Goal: Task Accomplishment & Management: Use online tool/utility

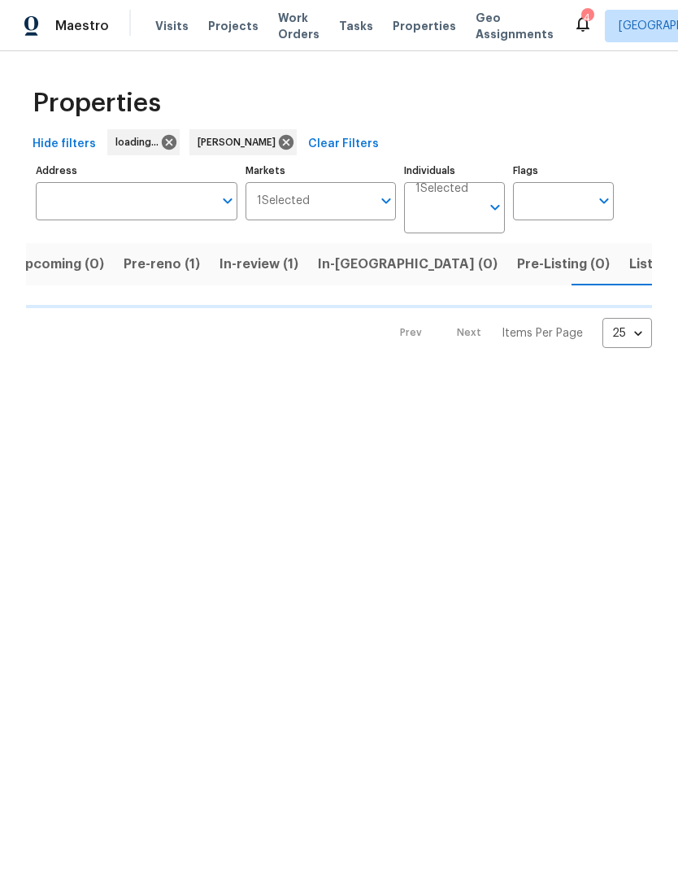
scroll to position [0, 20]
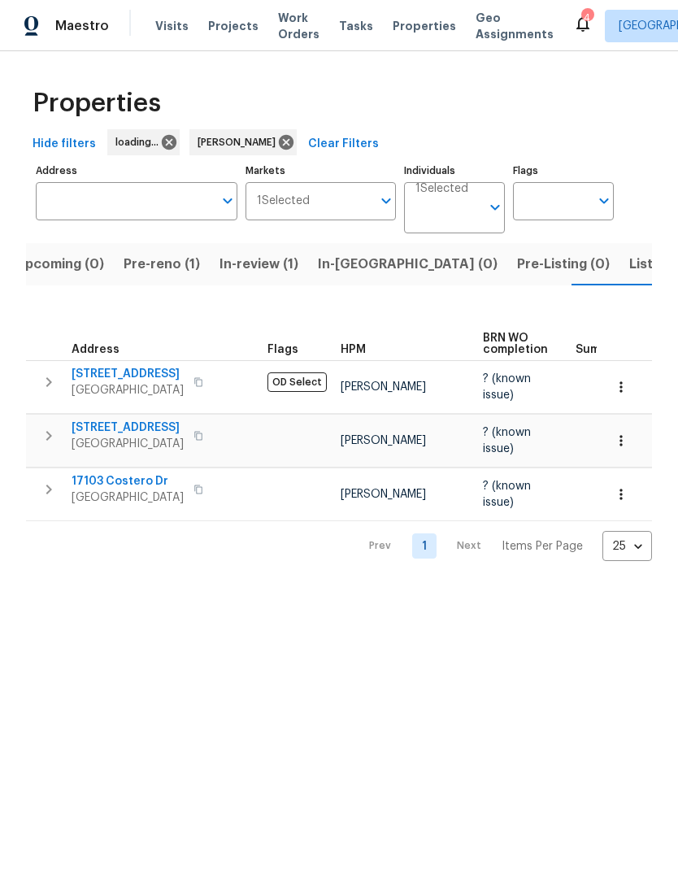
click at [168, 268] on span "Pre-reno (1)" at bounding box center [162, 264] width 76 height 23
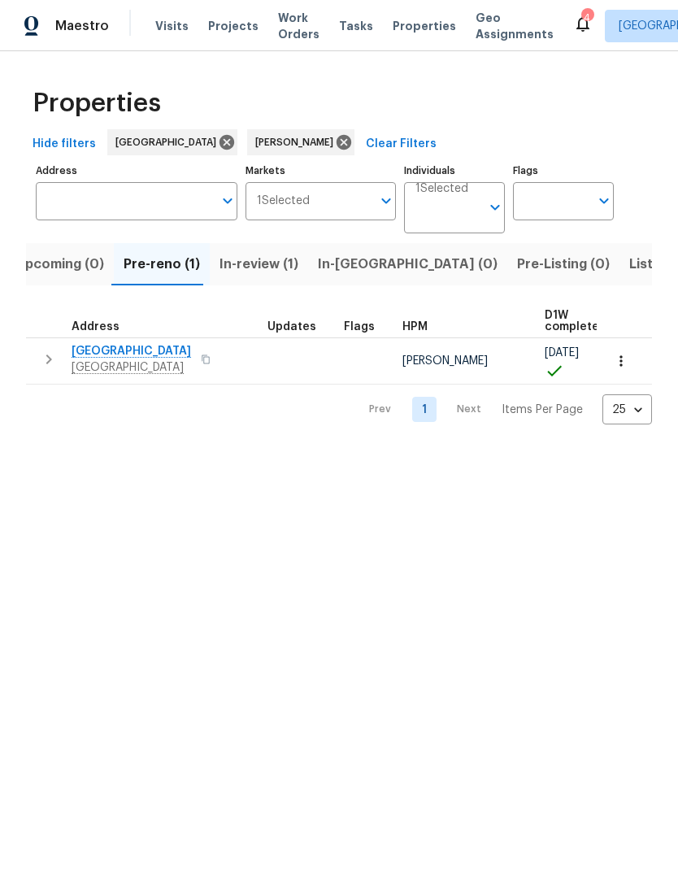
click at [118, 352] on span "1410 Waterside Village Dr" at bounding box center [132, 351] width 120 height 16
click at [629, 265] on span "Listed (5)" at bounding box center [659, 264] width 61 height 23
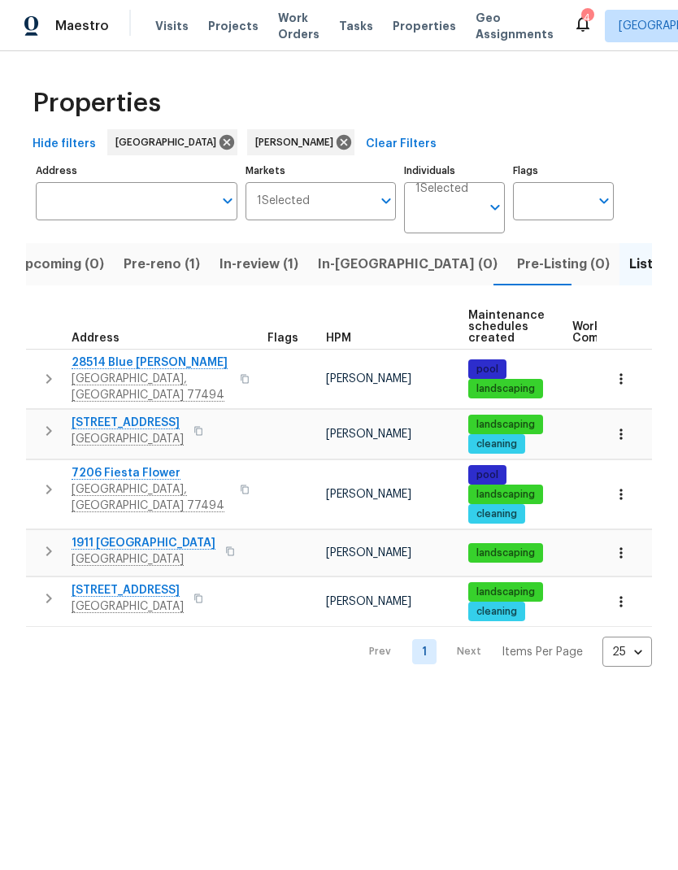
click at [240, 374] on icon "button" at bounding box center [245, 379] width 10 height 10
click at [151, 367] on span "28514 Blue Holly Ln" at bounding box center [151, 363] width 159 height 16
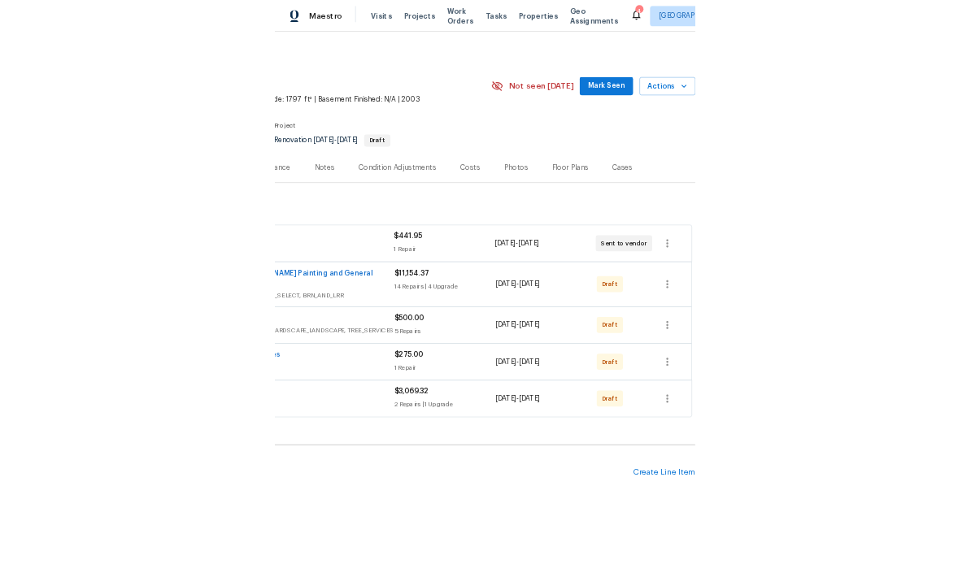
scroll to position [0, 241]
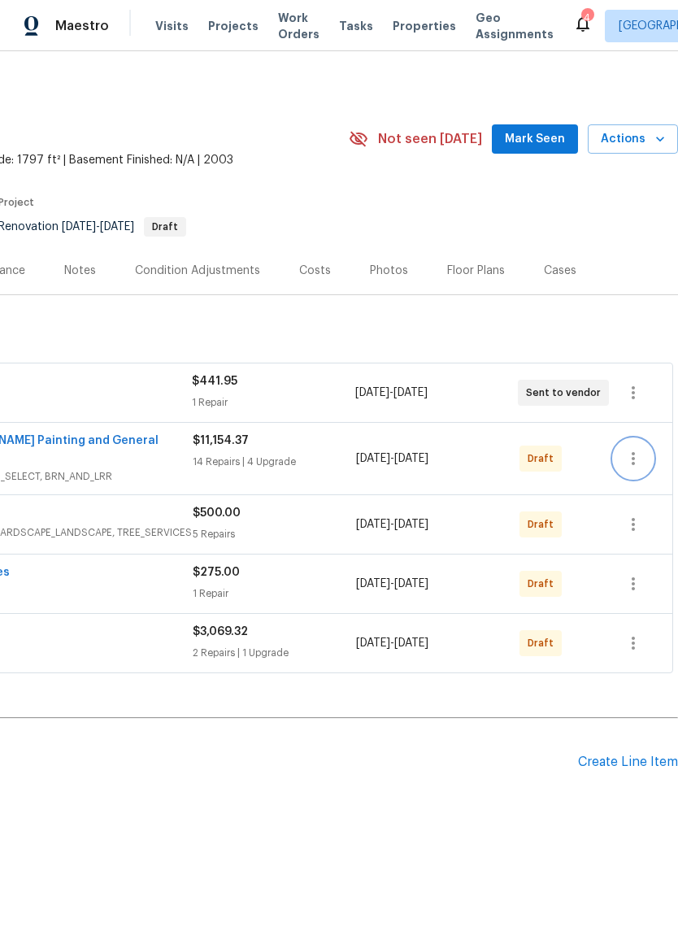
click at [633, 452] on icon "button" at bounding box center [633, 458] width 3 height 13
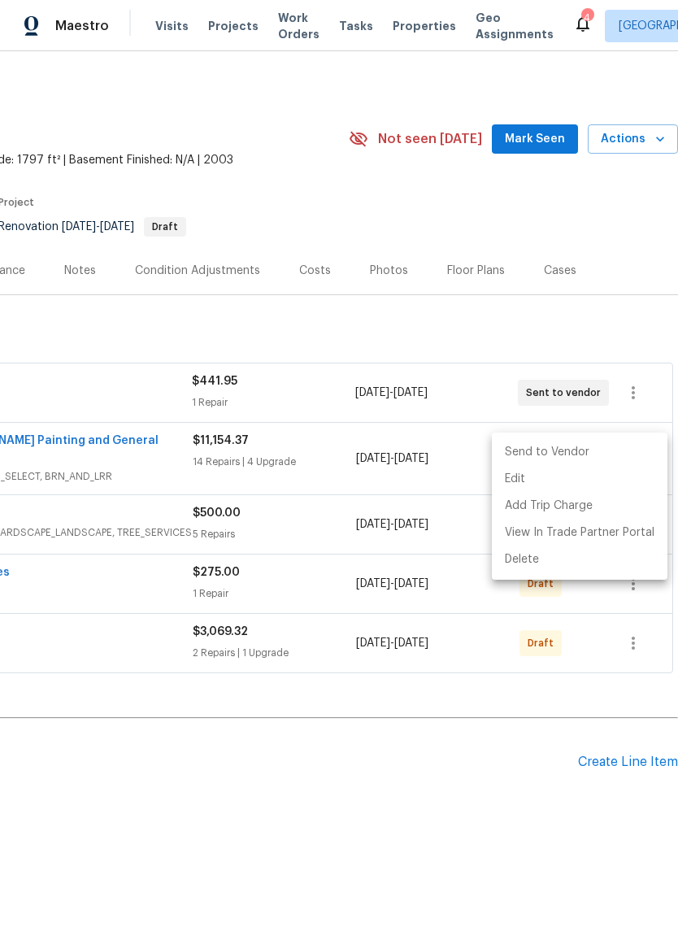
click at [594, 456] on li "Send to Vendor" at bounding box center [580, 452] width 176 height 27
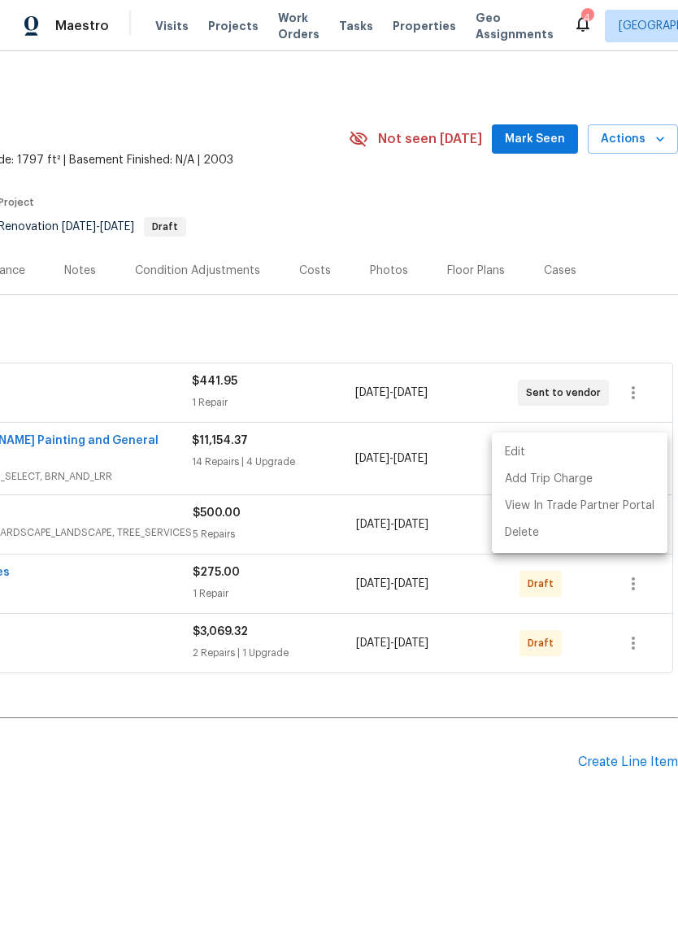
click at [629, 236] on div at bounding box center [339, 465] width 678 height 931
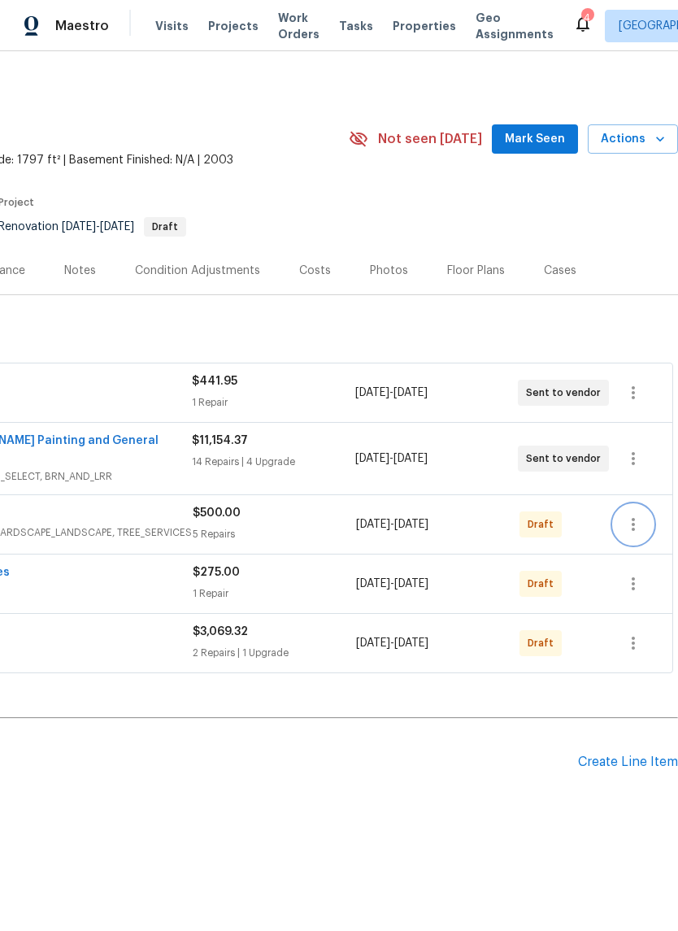
click at [639, 515] on icon "button" at bounding box center [634, 525] width 20 height 20
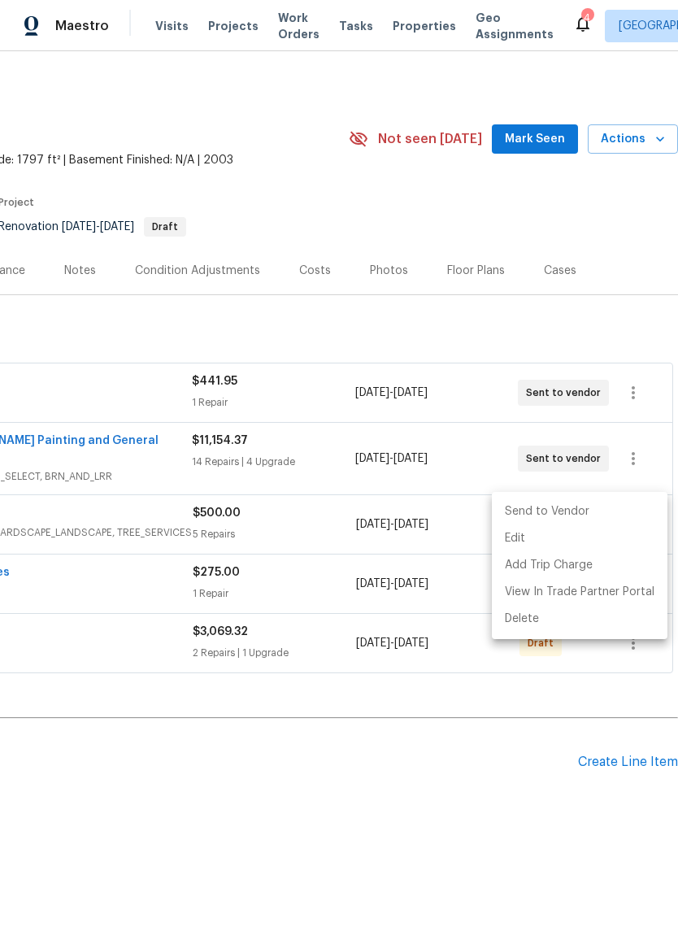
click at [586, 514] on li "Send to Vendor" at bounding box center [580, 512] width 176 height 27
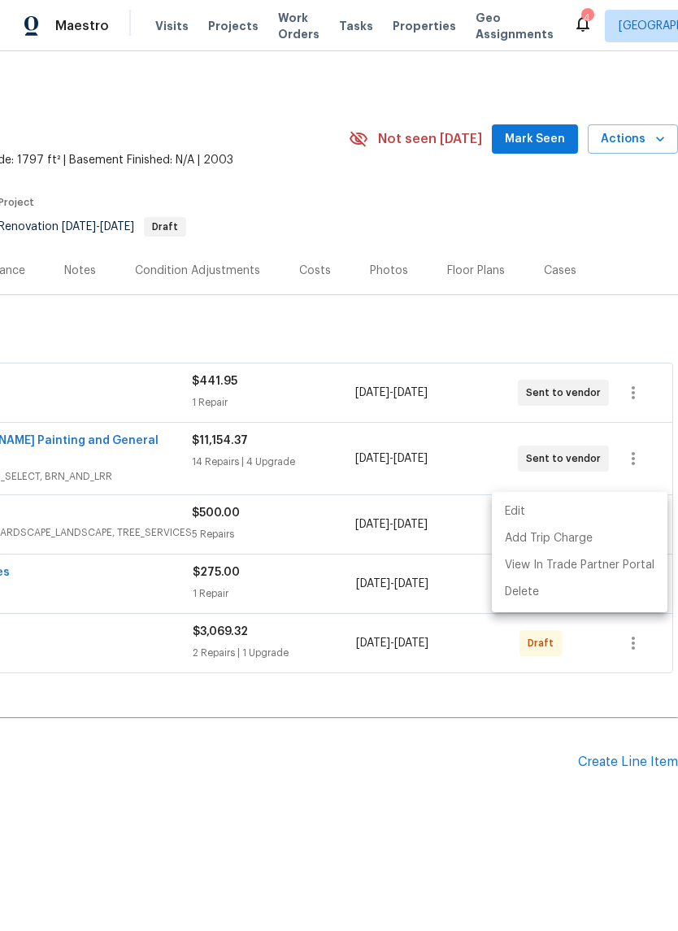
click at [624, 314] on div at bounding box center [339, 465] width 678 height 931
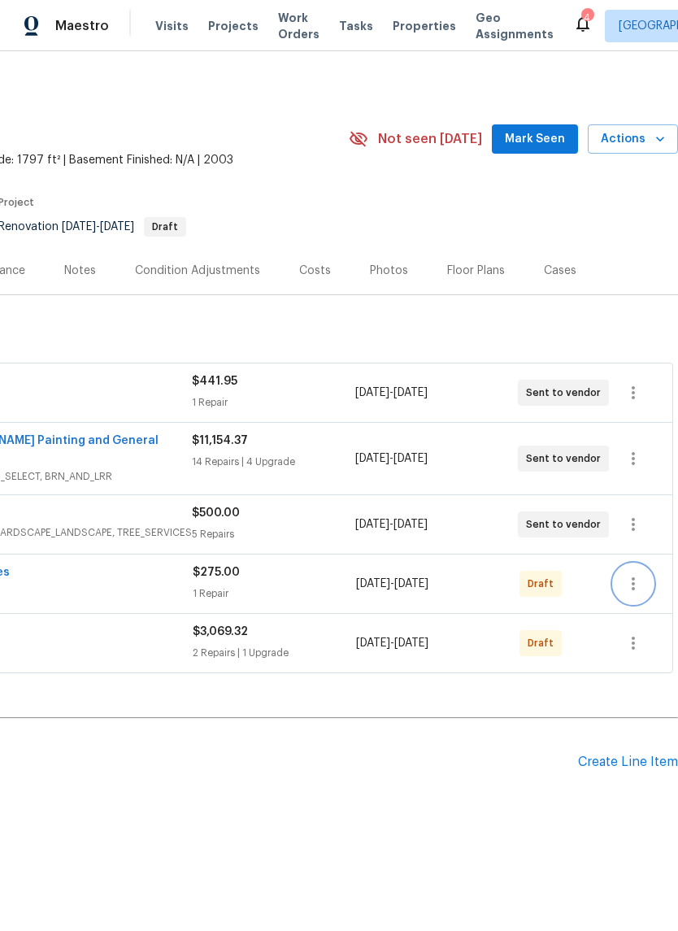
click at [641, 564] on button "button" at bounding box center [633, 583] width 39 height 39
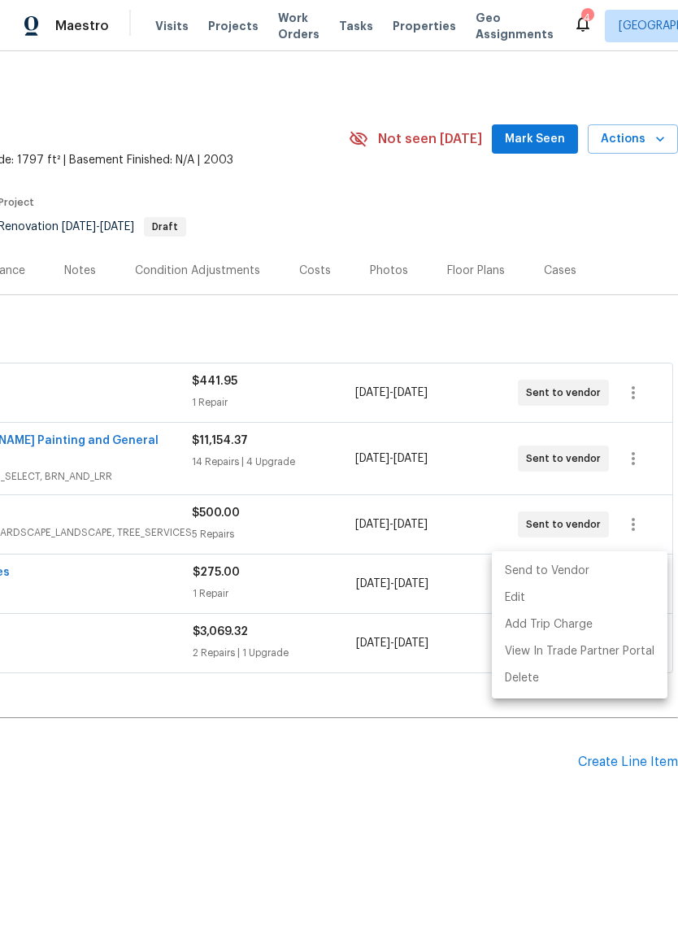
click at [581, 574] on li "Send to Vendor" at bounding box center [580, 571] width 176 height 27
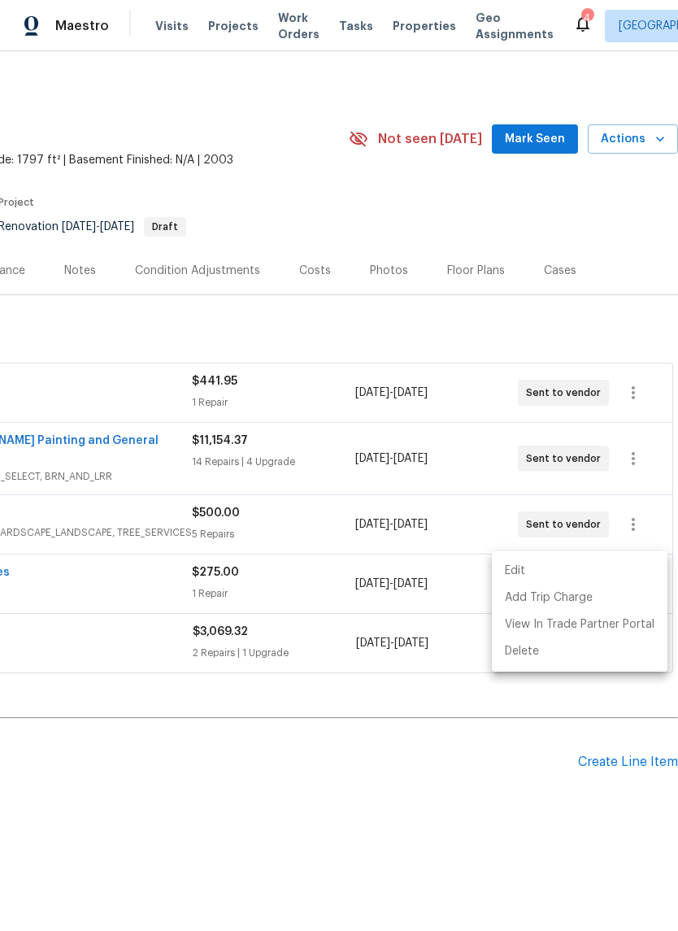
click at [619, 279] on div at bounding box center [339, 465] width 678 height 931
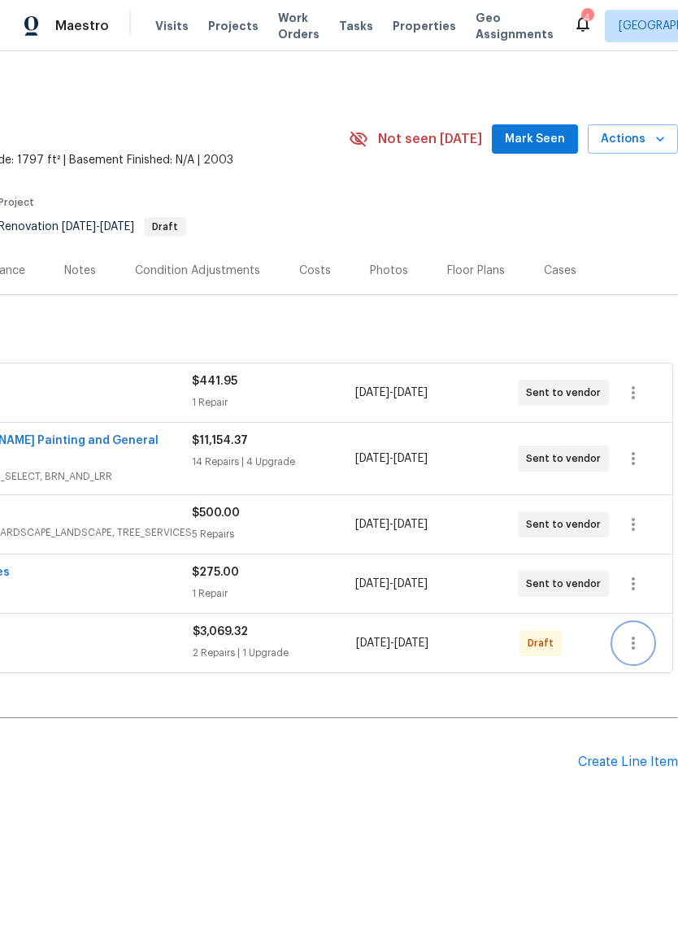
click at [645, 625] on button "button" at bounding box center [633, 643] width 39 height 39
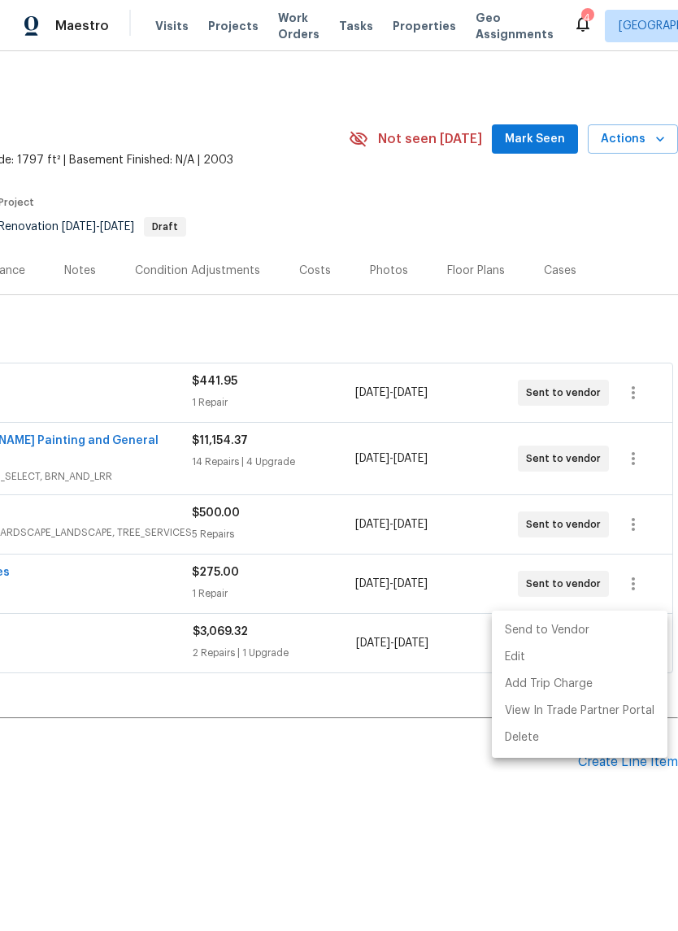
click at [576, 632] on li "Send to Vendor" at bounding box center [580, 630] width 176 height 27
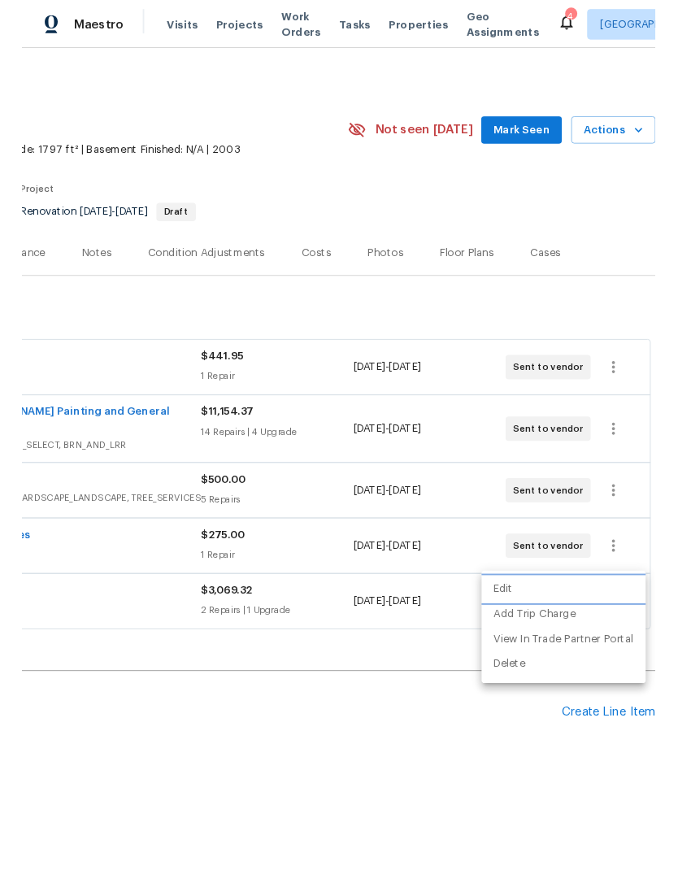
scroll to position [0, 0]
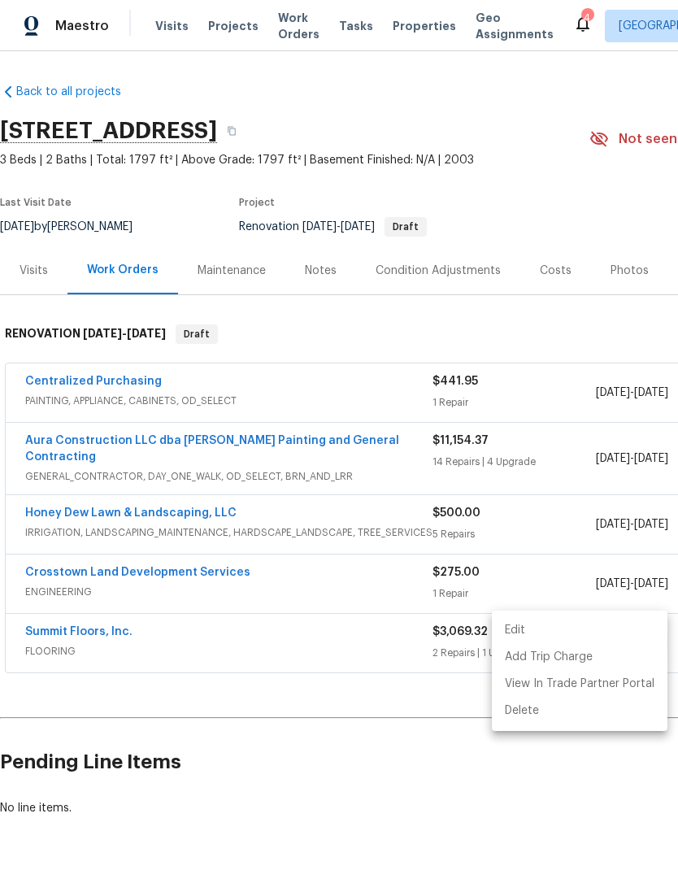
click at [480, 802] on div at bounding box center [339, 435] width 678 height 870
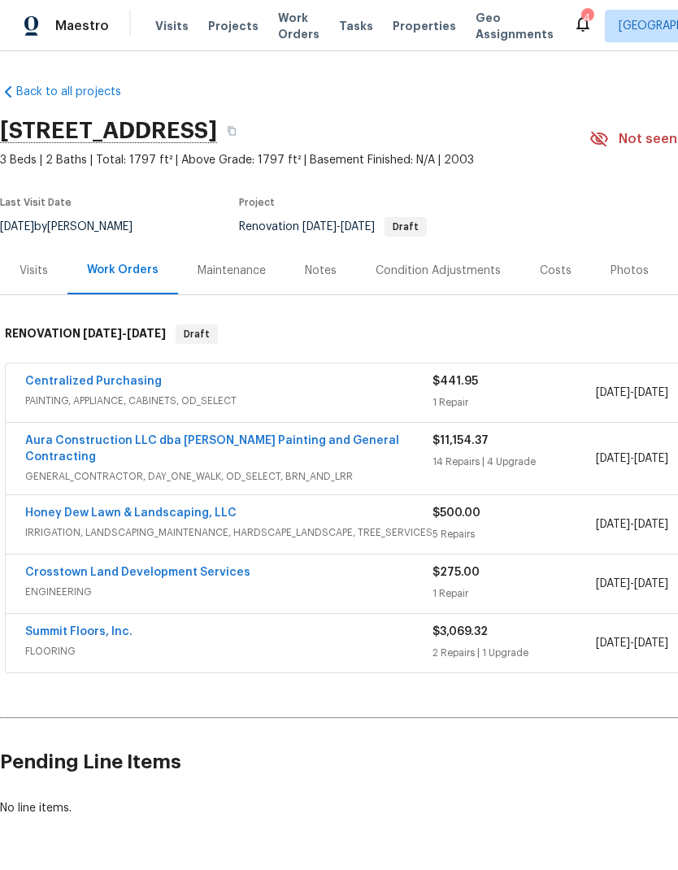
click at [216, 567] on link "Crosstown Land Development Services" at bounding box center [137, 572] width 225 height 11
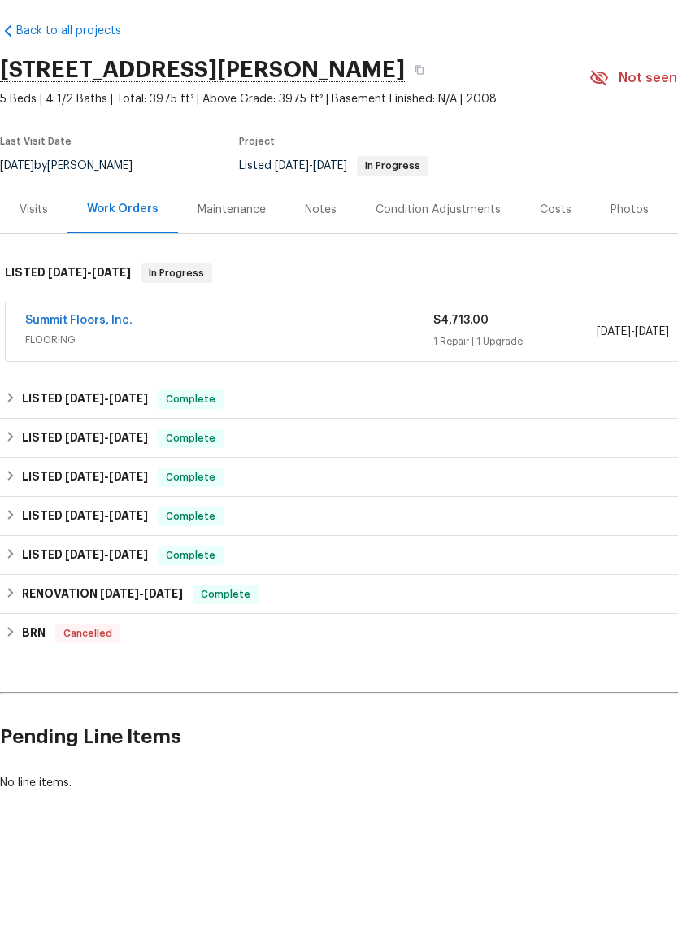
scroll to position [22, 0]
click at [115, 376] on link "Summit Floors, Inc." at bounding box center [78, 381] width 107 height 11
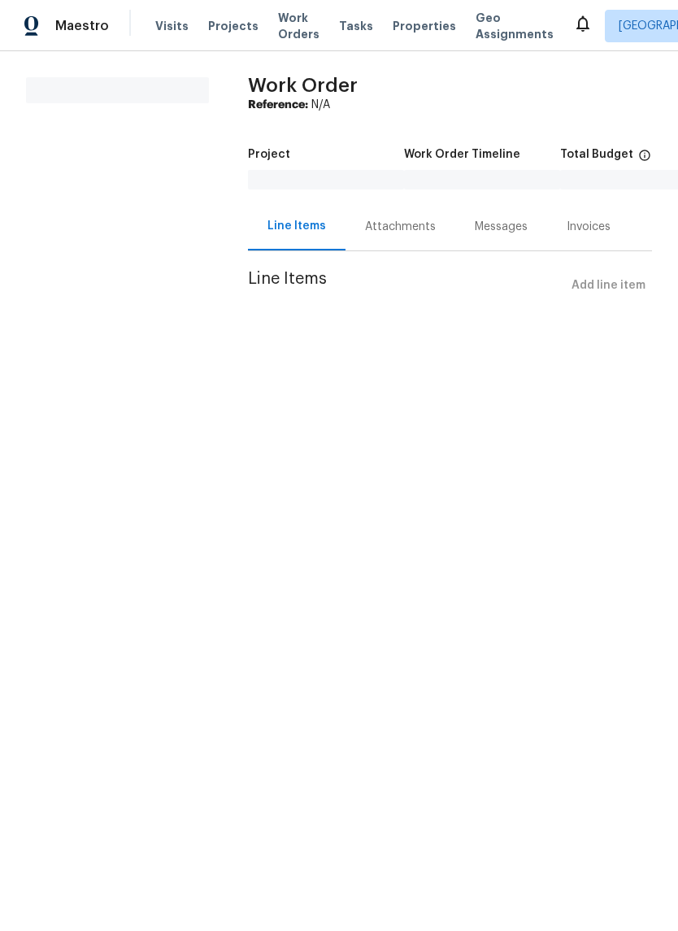
scroll to position [61, 0]
